Goal: Information Seeking & Learning: Find specific fact

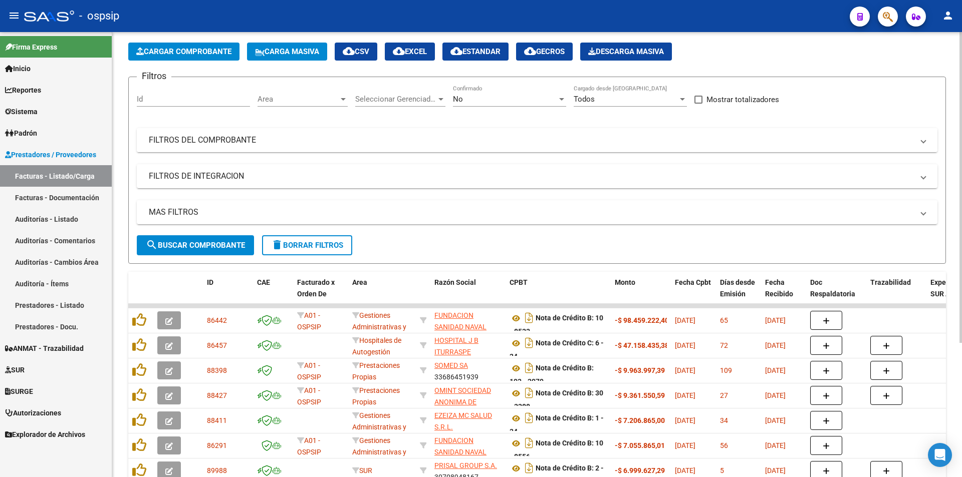
scroll to position [42, 0]
click at [267, 130] on mat-expansion-panel-header "FILTROS DEL COMPROBANTE" at bounding box center [537, 141] width 800 height 24
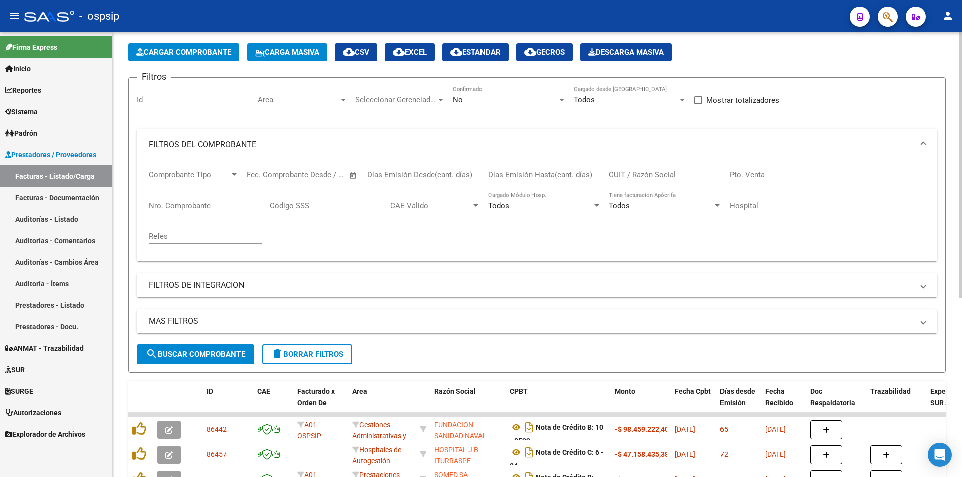
click at [436, 105] on div "Seleccionar Gerenciador Seleccionar Gerenciador" at bounding box center [400, 97] width 90 height 22
type input "garr"
click at [189, 182] on div "Comprobante Tipo Comprobante Tipo" at bounding box center [194, 172] width 90 height 22
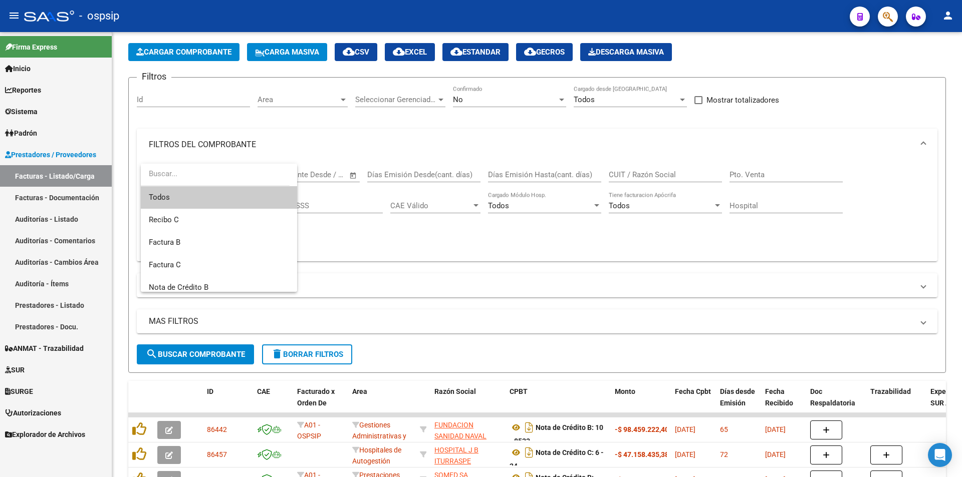
click at [221, 175] on input "dropdown search" at bounding box center [215, 174] width 149 height 23
click at [273, 142] on div at bounding box center [481, 238] width 962 height 477
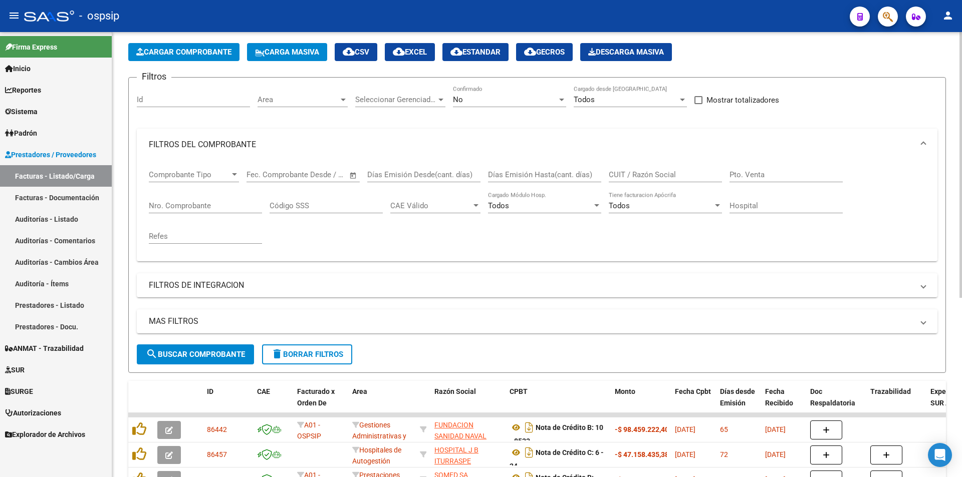
click at [768, 221] on div "Hospital" at bounding box center [785, 207] width 113 height 31
click at [768, 211] on div "Hospital" at bounding box center [785, 203] width 113 height 22
click at [768, 205] on input "Hospital" at bounding box center [785, 205] width 113 height 9
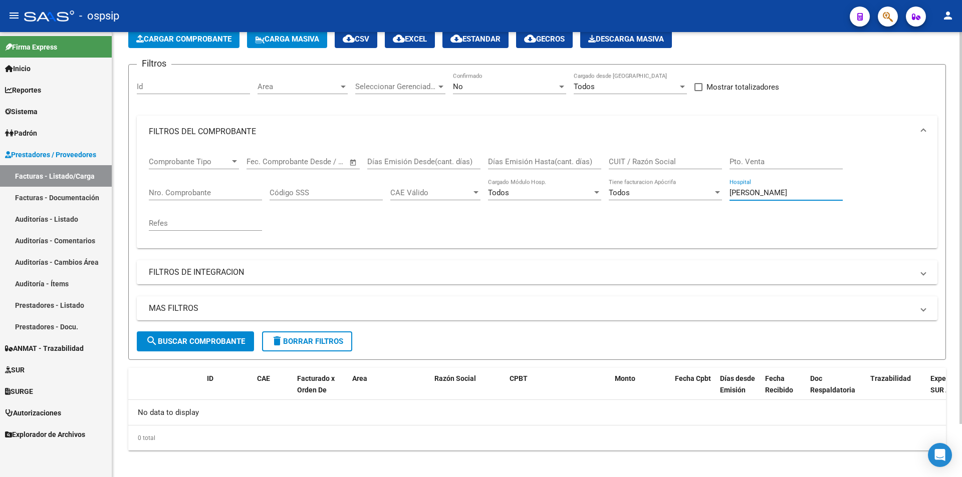
scroll to position [60, 0]
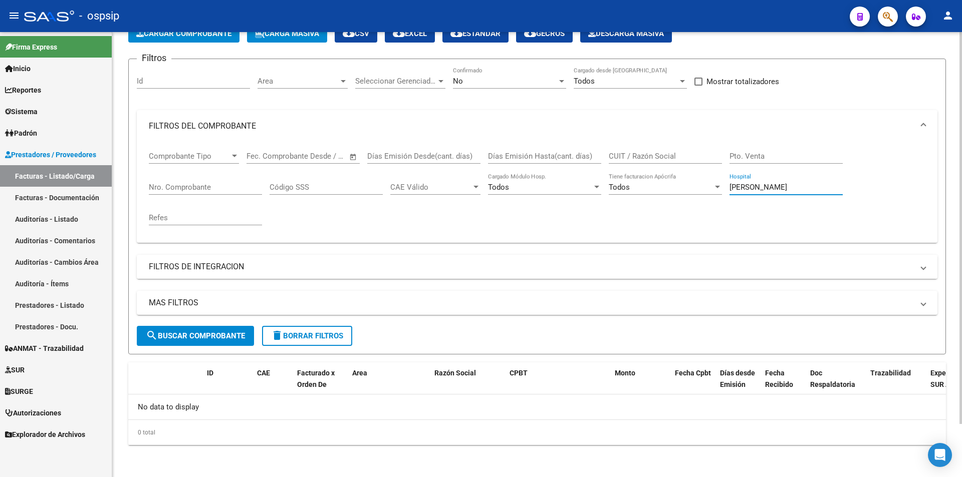
type input "[PERSON_NAME]"
click at [736, 147] on div "Pto. Venta" at bounding box center [785, 153] width 113 height 22
click at [508, 77] on div "No" at bounding box center [505, 81] width 104 height 9
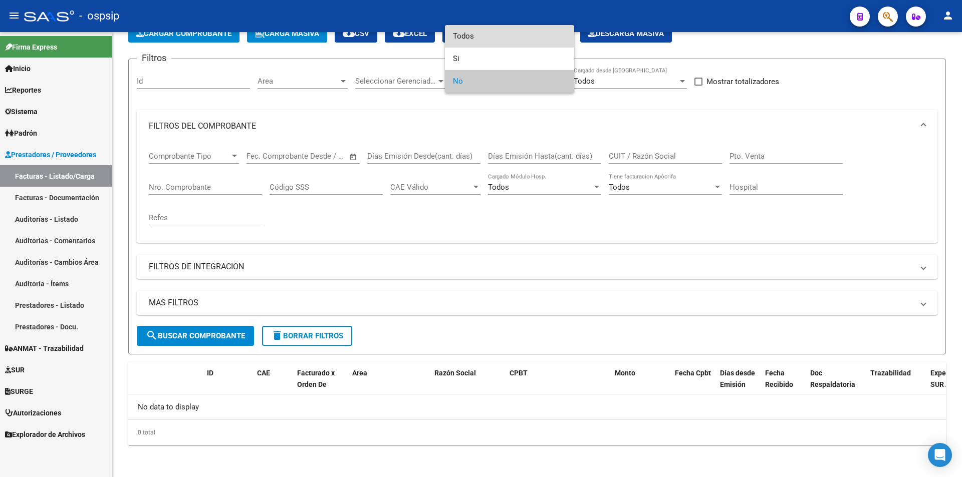
click at [487, 39] on span "Todos" at bounding box center [509, 36] width 113 height 23
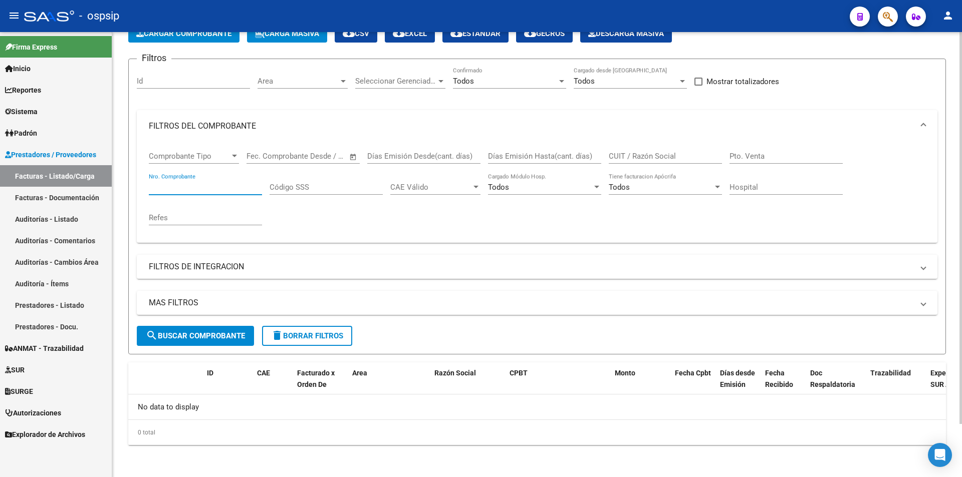
click at [193, 184] on input "Nro. Comprobante" at bounding box center [205, 187] width 113 height 9
paste input "155586"
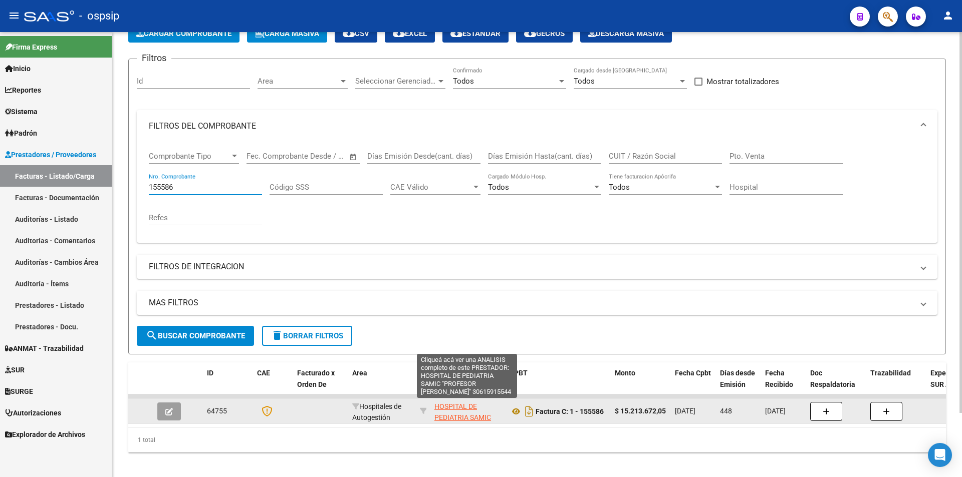
type input "155586"
click at [477, 417] on span "HOSPITAL DE PEDIATRIA SAMIC "PROFESOR [PERSON_NAME]"" at bounding box center [462, 424] width 57 height 42
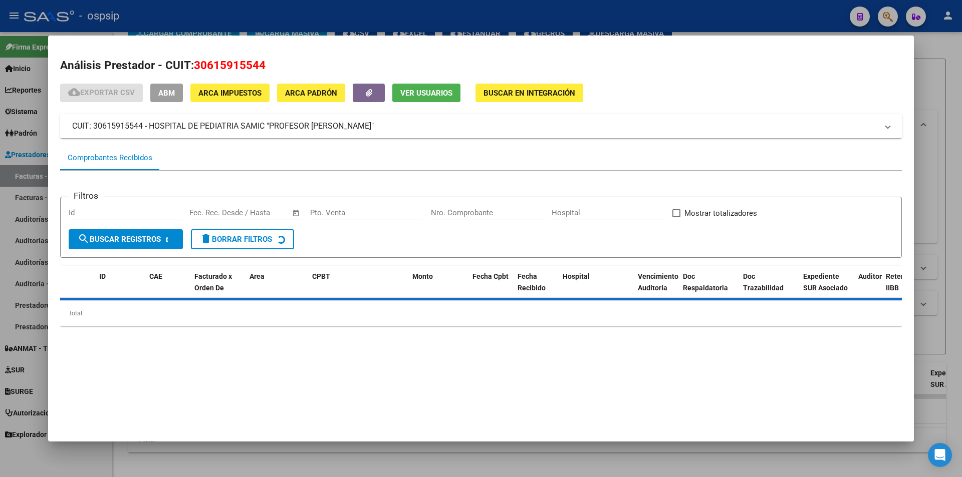
click at [322, 119] on mat-expansion-panel-header "CUIT: 30615915544 - HOSPITAL DE PEDIATRIA SAMIC "PROFESOR [PERSON_NAME]"" at bounding box center [481, 126] width 842 height 24
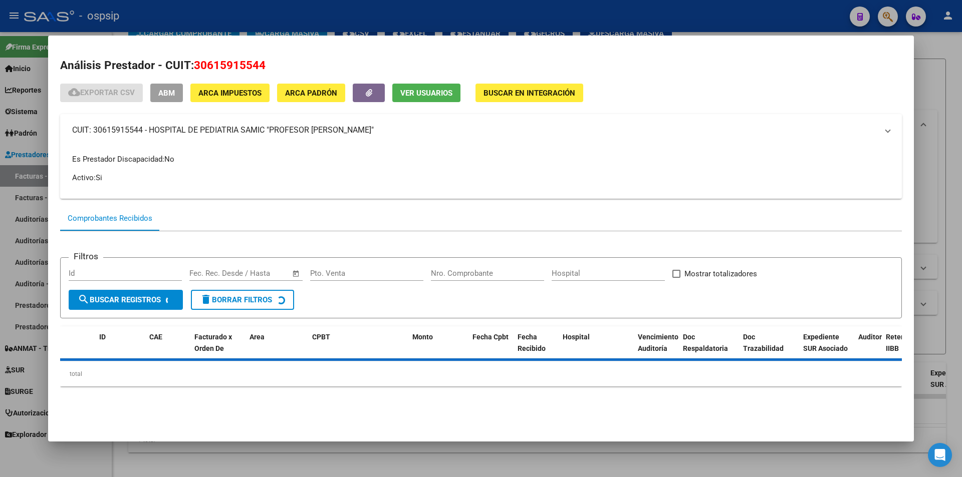
click at [322, 119] on mat-expansion-panel-header "CUIT: 30615915544 - HOSPITAL DE PEDIATRIA SAMIC "PROFESOR [PERSON_NAME]"" at bounding box center [481, 130] width 842 height 32
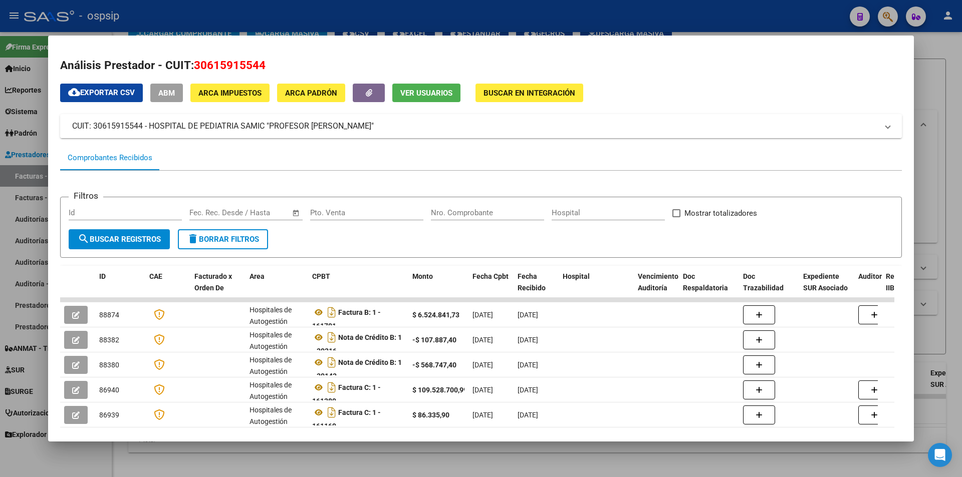
drag, startPoint x: 425, startPoint y: 130, endPoint x: 133, endPoint y: 123, distance: 292.1
click at [133, 123] on mat-panel-title "CUIT: 30615915544 - HOSPITAL DE PEDIATRIA SAMIC "PROFESOR [PERSON_NAME]"" at bounding box center [474, 126] width 805 height 12
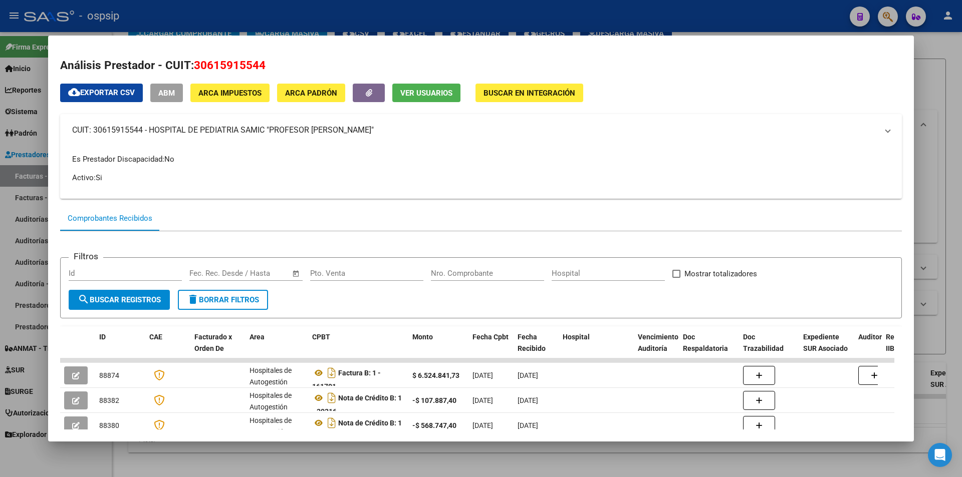
click at [133, 123] on mat-expansion-panel-header "CUIT: 30615915544 - HOSPITAL DE PEDIATRIA SAMIC "PROFESOR [PERSON_NAME]"" at bounding box center [481, 130] width 842 height 32
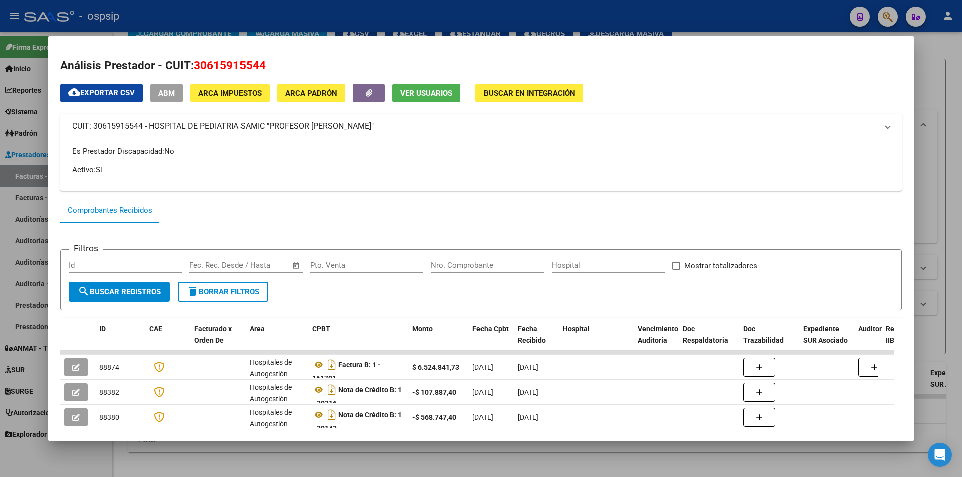
click at [133, 123] on mat-expansion-panel-header "CUIT: 30615915544 - HOSPITAL DE PEDIATRIA SAMIC "PROFESOR [PERSON_NAME]"" at bounding box center [481, 126] width 842 height 24
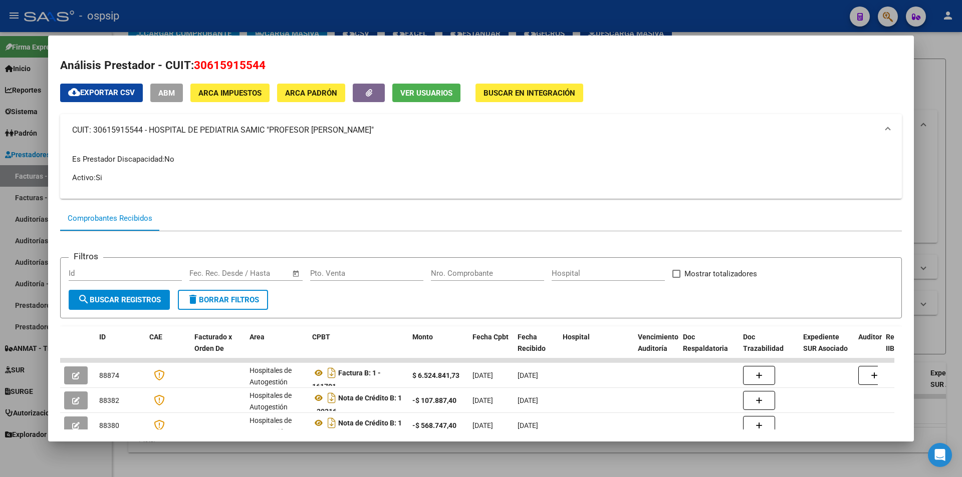
click at [0, 132] on div at bounding box center [481, 238] width 962 height 477
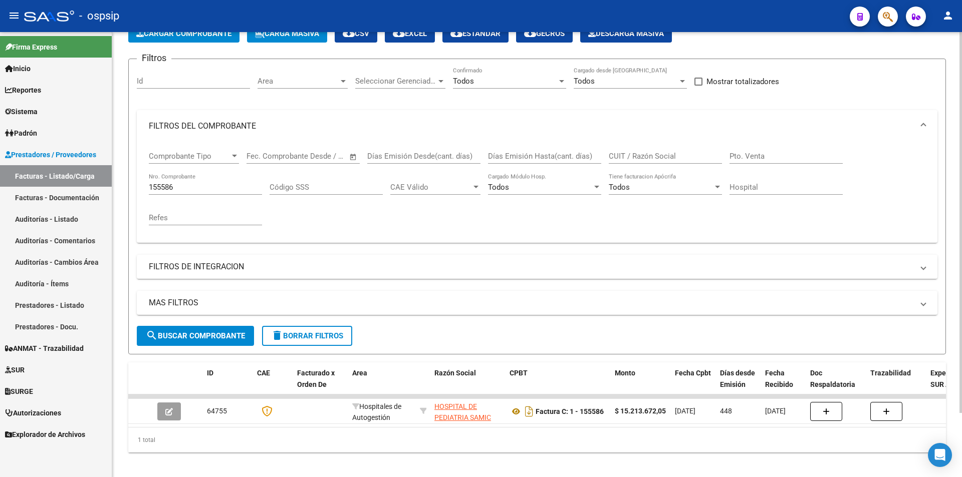
click at [207, 179] on div "155586 Nro. Comprobante" at bounding box center [205, 184] width 113 height 22
click at [206, 188] on input "155586" at bounding box center [205, 187] width 113 height 9
click at [402, 118] on mat-expansion-panel-header "FILTROS DEL COMPROBANTE" at bounding box center [537, 126] width 800 height 32
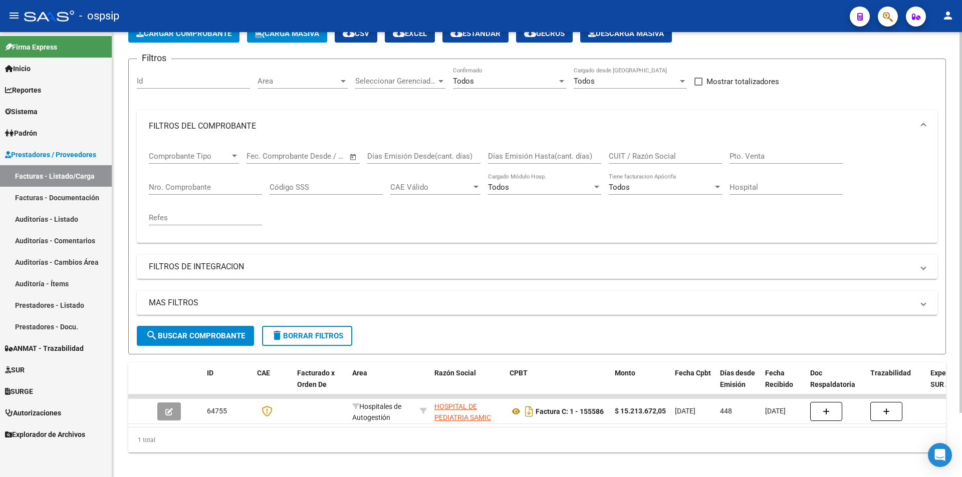
scroll to position [0, 0]
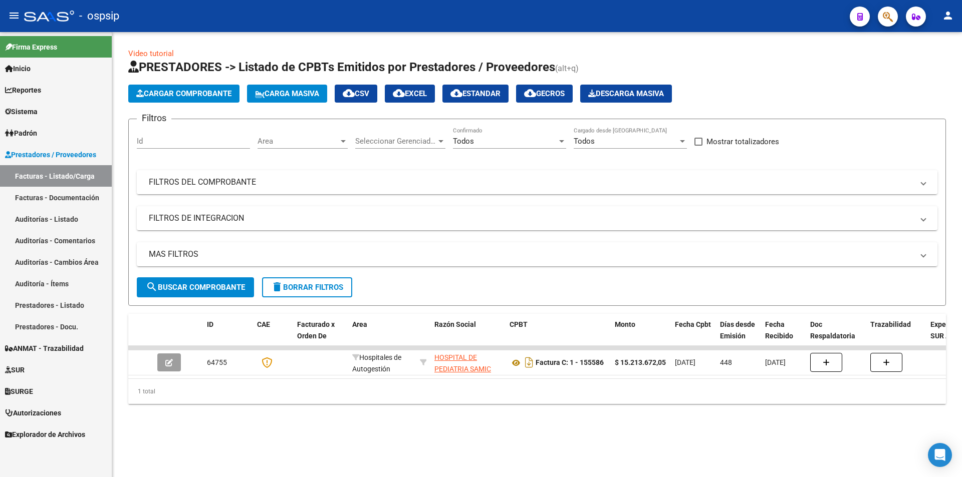
click at [381, 179] on mat-panel-title "FILTROS DEL COMPROBANTE" at bounding box center [531, 182] width 764 height 11
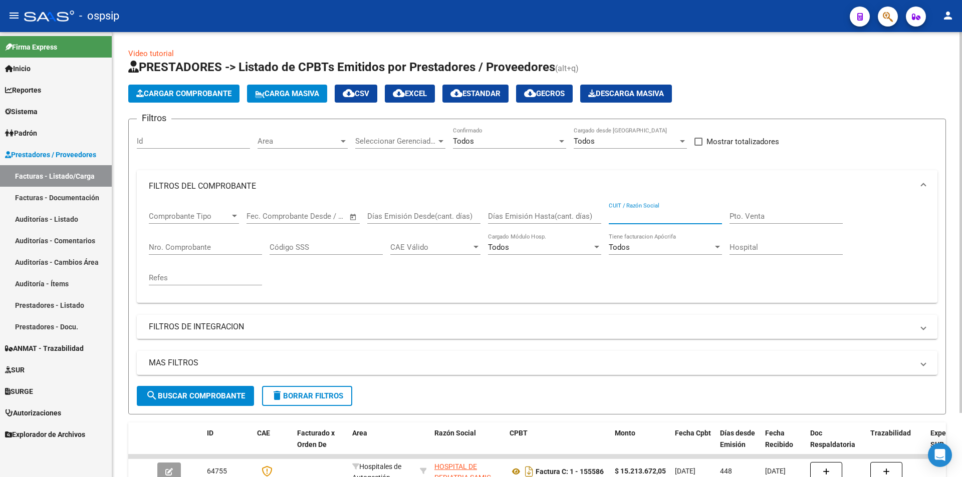
click at [638, 216] on input "CUIT / Razón Social" at bounding box center [665, 216] width 113 height 9
paste input "30615915544"
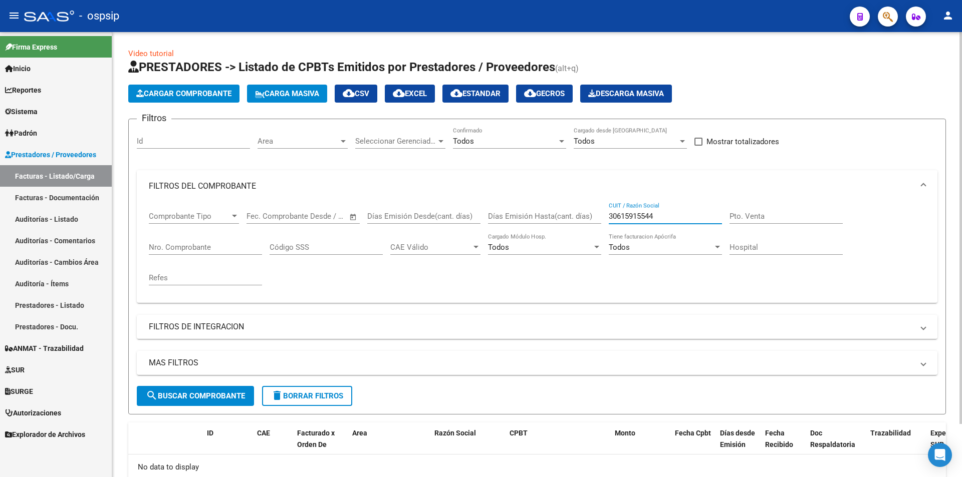
click at [651, 217] on input "30615915544" at bounding box center [665, 216] width 113 height 9
click at [614, 215] on input "3061591554-4" at bounding box center [665, 216] width 113 height 9
click at [617, 215] on input "3061591554-4" at bounding box center [665, 216] width 113 height 9
type input "3061591554-4"
type input "155586"
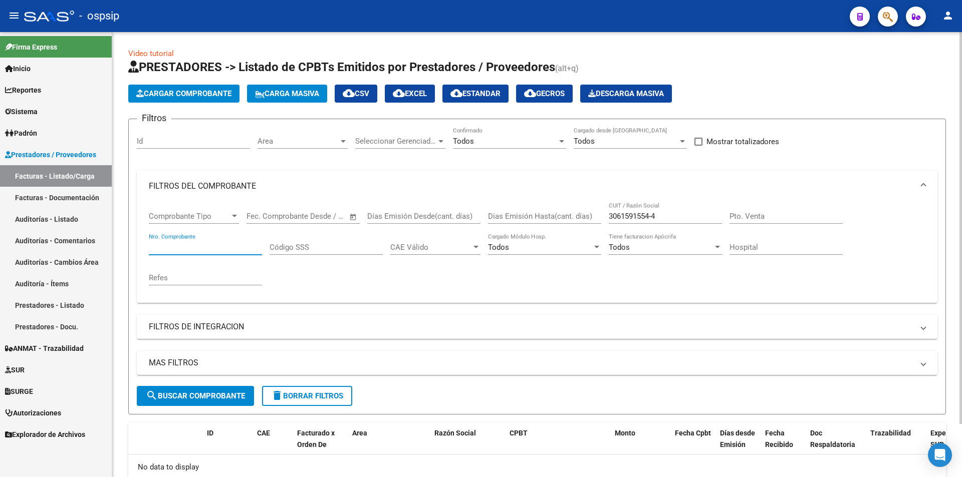
type input "[PERSON_NAME]"
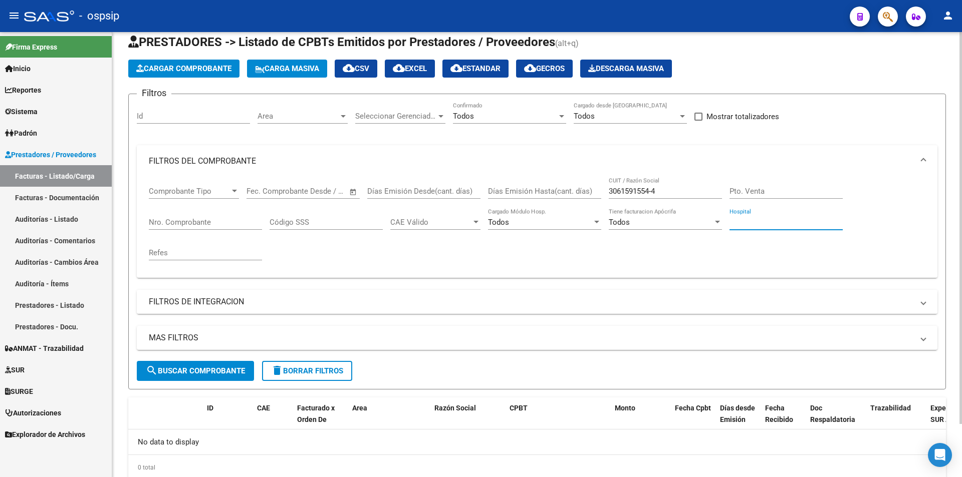
scroll to position [38, 0]
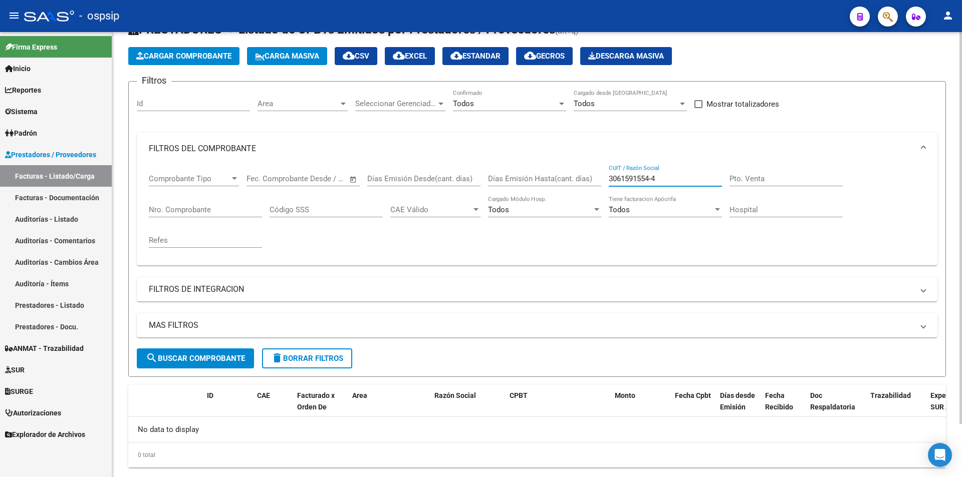
drag, startPoint x: 619, startPoint y: 180, endPoint x: 663, endPoint y: 192, distance: 45.6
click at [620, 181] on input "3061591554-4" at bounding box center [665, 178] width 113 height 9
click at [204, 197] on div "Nro. Comprobante" at bounding box center [205, 207] width 113 height 22
paste input "155586"
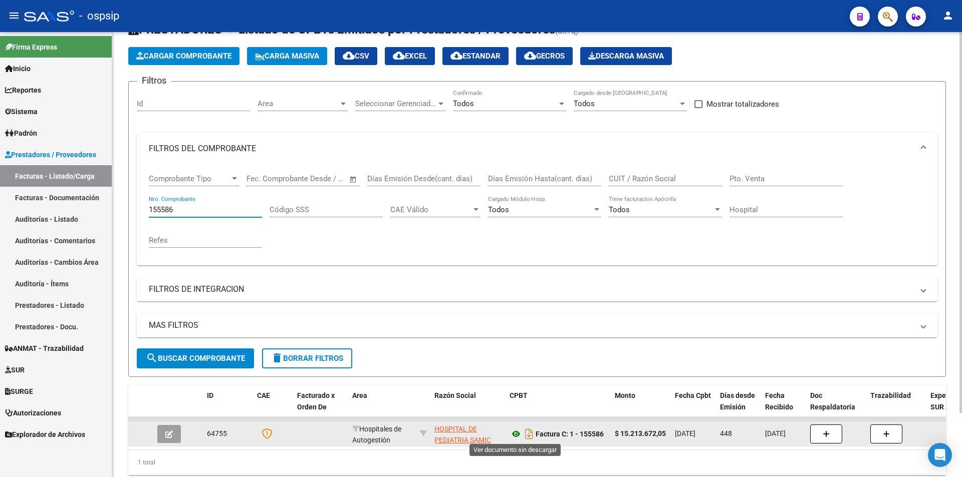
type input "155586"
click at [515, 436] on icon at bounding box center [515, 434] width 13 height 12
drag, startPoint x: 464, startPoint y: 440, endPoint x: 447, endPoint y: 426, distance: 22.1
click at [447, 426] on span "HOSPITAL DE PEDIATRIA SAMIC "PROFESOR [PERSON_NAME]"" at bounding box center [462, 446] width 57 height 42
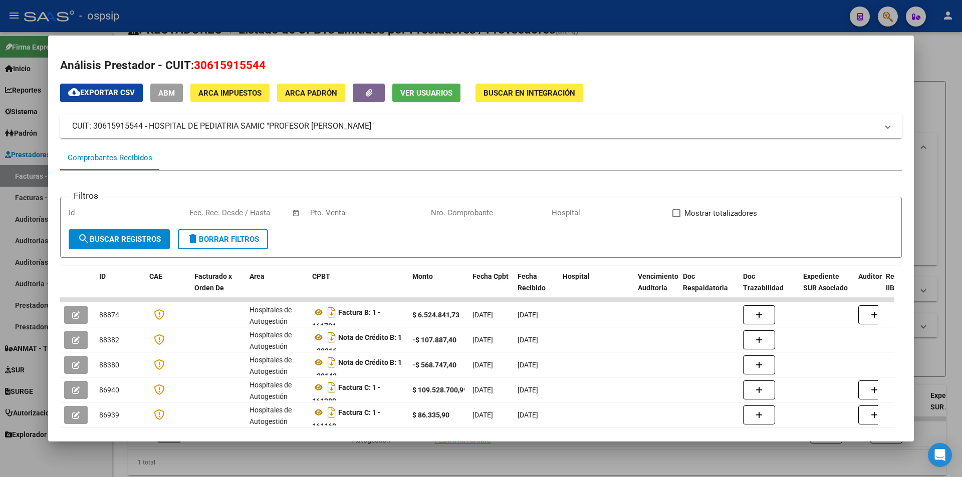
drag, startPoint x: 148, startPoint y: 128, endPoint x: 406, endPoint y: 133, distance: 258.0
click at [406, 133] on mat-expansion-panel-header "CUIT: 30615915544 - HOSPITAL DE PEDIATRIA SAMIC "PROFESOR [PERSON_NAME]"" at bounding box center [481, 126] width 842 height 24
copy mat-panel-title "HOSPITAL DE PEDIATRIA SAMIC "PROFESOR [PERSON_NAME]""
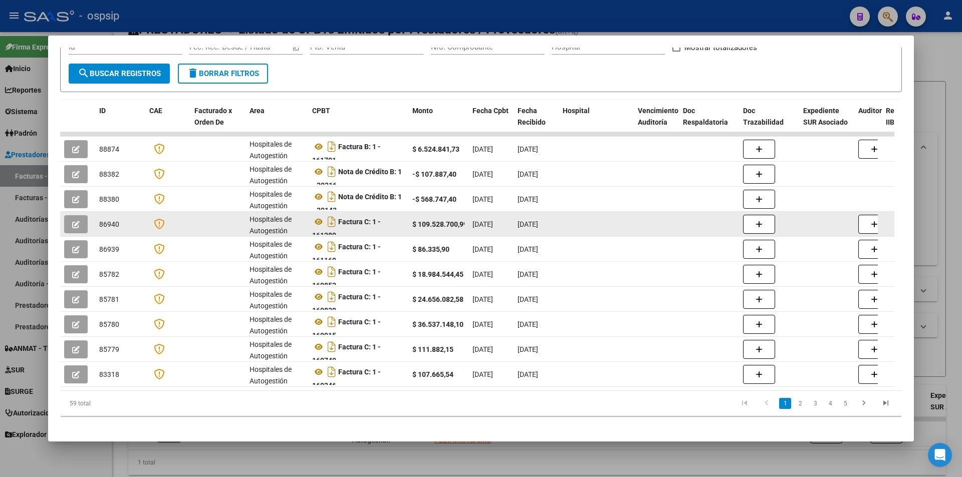
scroll to position [239, 0]
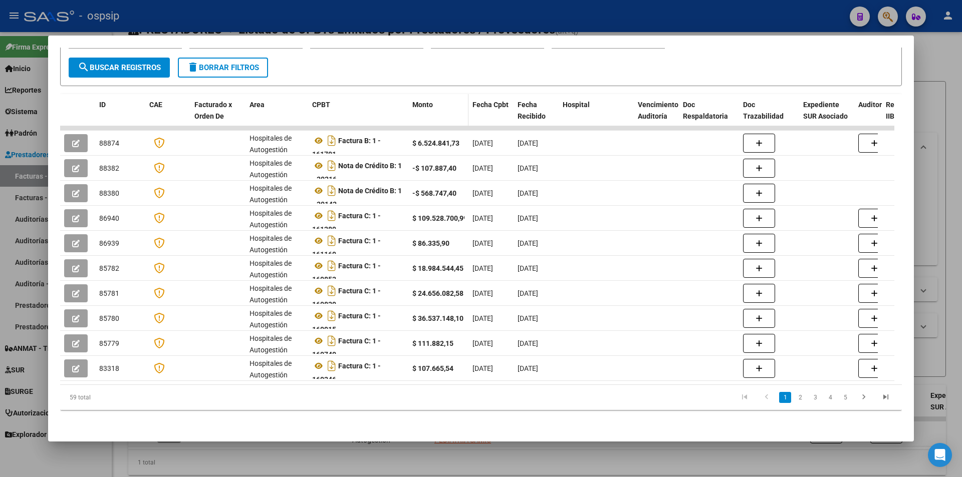
click at [431, 101] on span "Monto" at bounding box center [422, 105] width 21 height 8
click at [432, 99] on div "Monto" at bounding box center [438, 105] width 52 height 12
click at [430, 101] on span "Monto" at bounding box center [422, 105] width 21 height 8
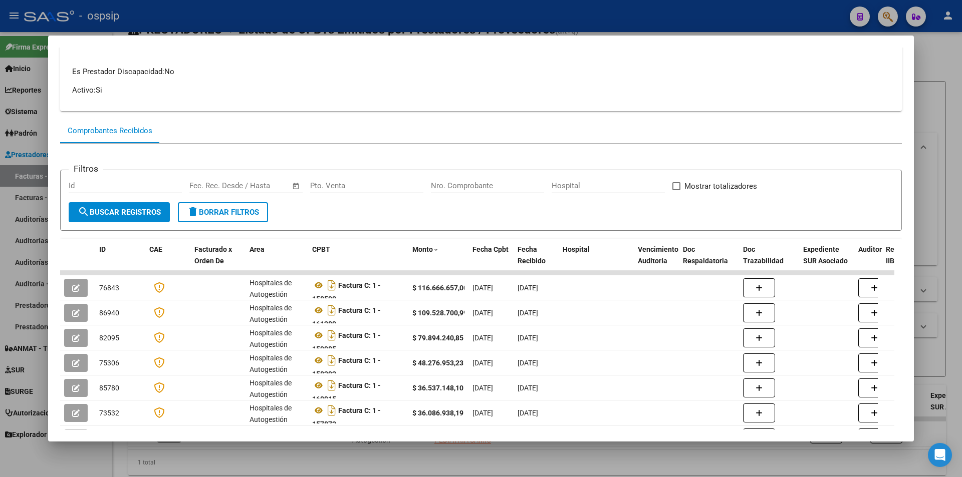
scroll to position [0, 0]
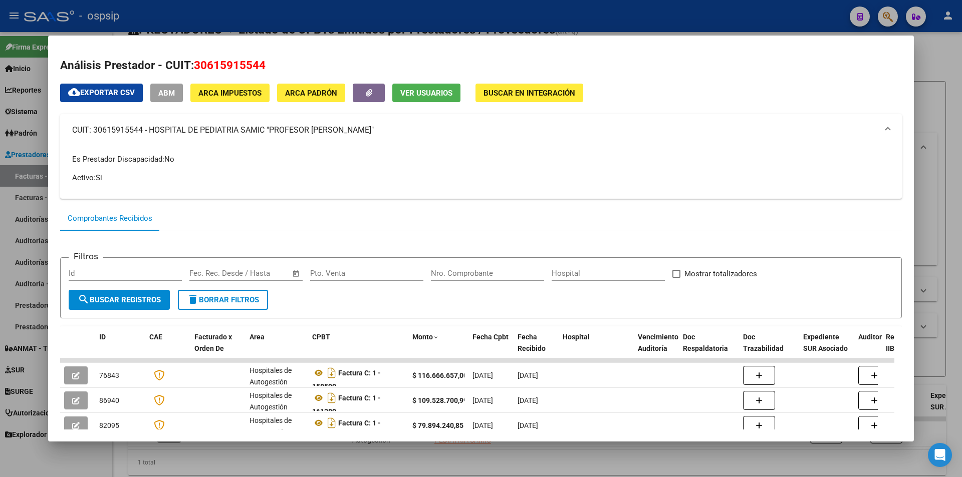
click at [0, 205] on div at bounding box center [481, 238] width 962 height 477
